Goal: Find contact information: Find contact information

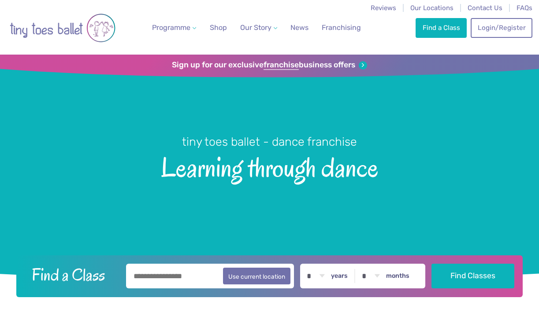
click at [441, 8] on span "Our Locations" at bounding box center [431, 8] width 43 height 8
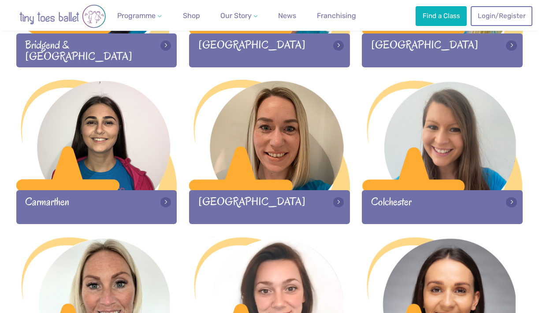
scroll to position [391, 0]
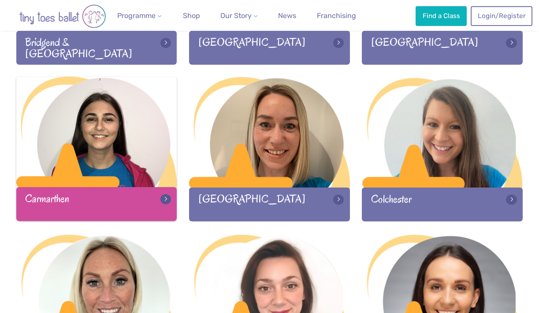
click at [140, 140] on div at bounding box center [96, 133] width 161 height 112
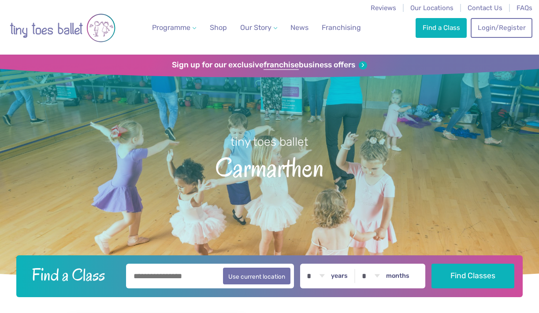
click at [483, 2] on div "Find a Class Login/Register 0" at bounding box center [473, 27] width 117 height 55
click at [483, 4] on span "Contact Us" at bounding box center [484, 8] width 35 height 8
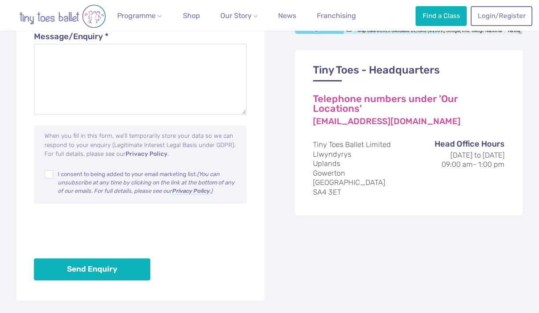
scroll to position [577, 0]
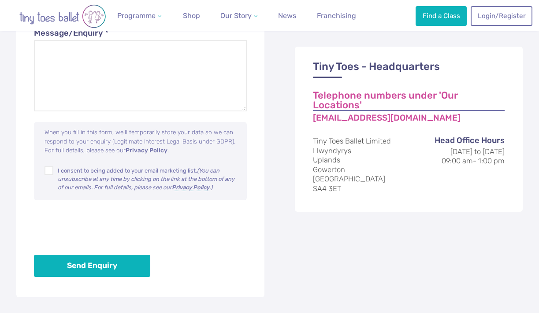
click at [339, 105] on link "Telephone numbers under 'Our Locations'" at bounding box center [409, 101] width 192 height 20
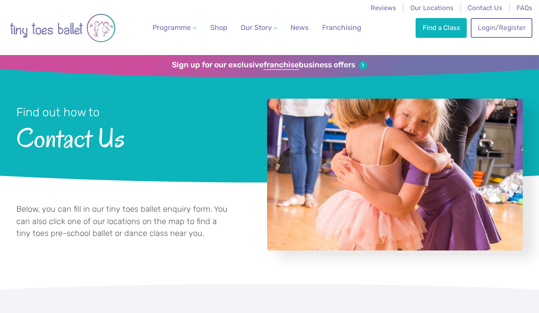
scroll to position [0, 0]
